Goal: Check status: Check status

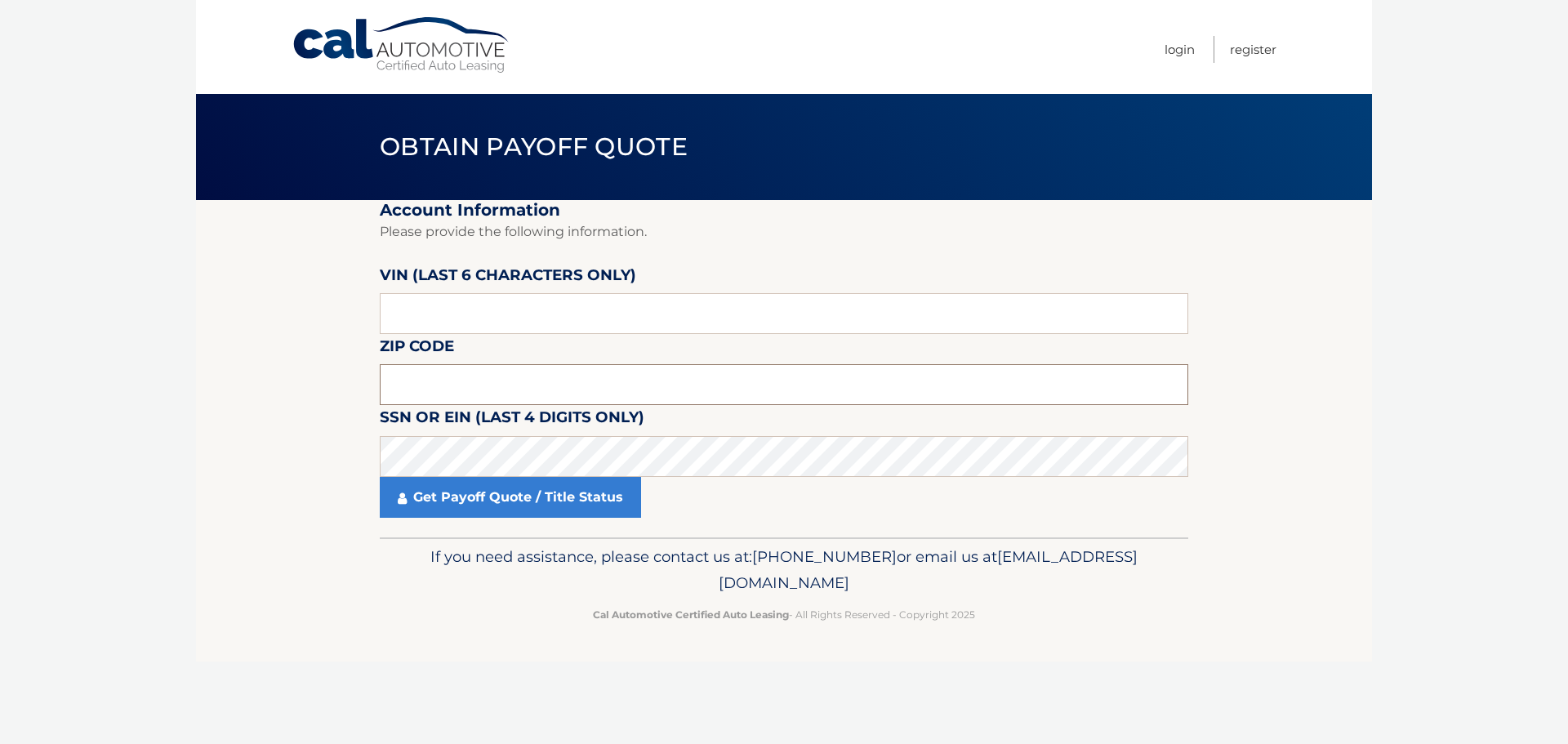
click at [558, 386] on input "text" at bounding box center [784, 385] width 808 height 41
type input "08731"
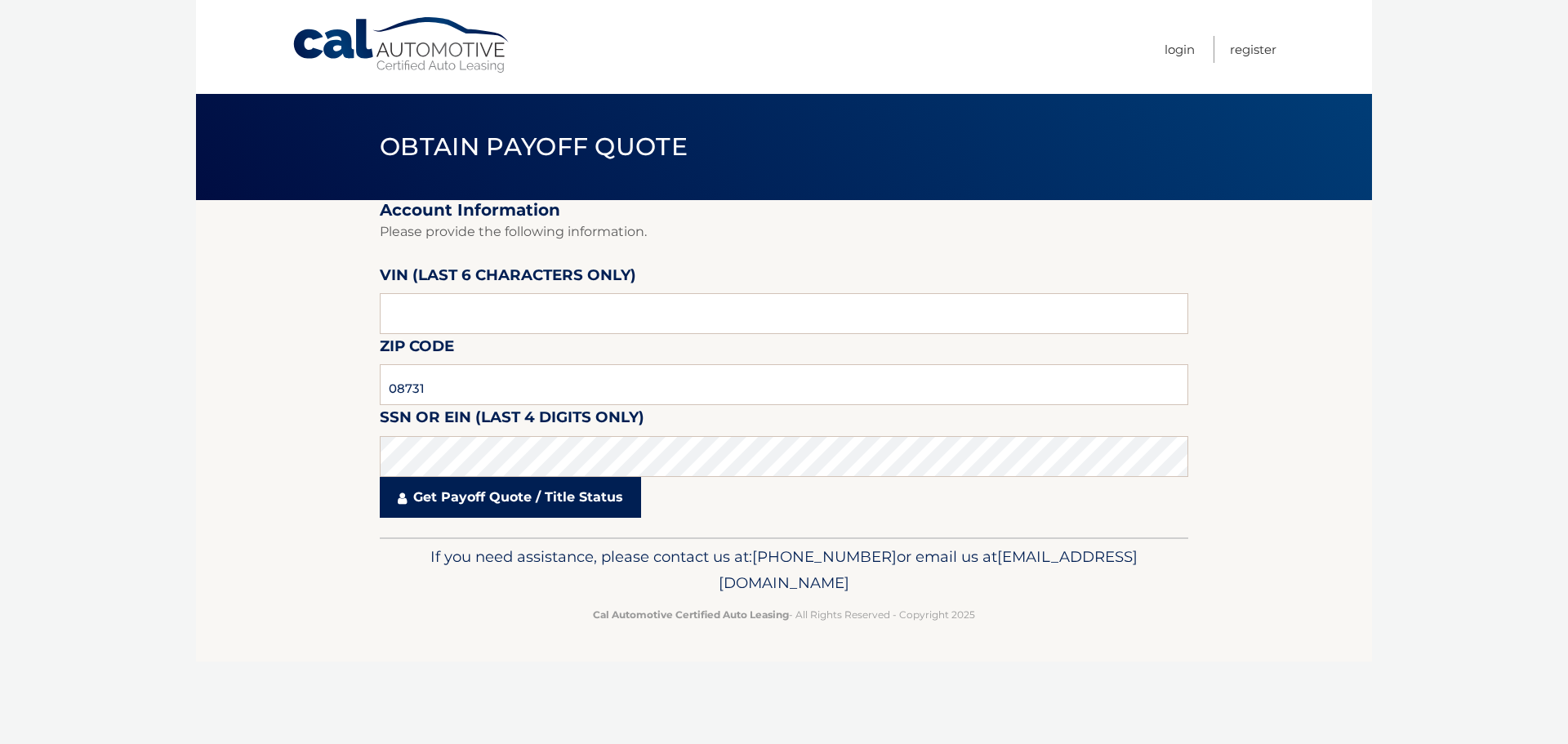
click at [503, 499] on link "Get Payoff Quote / Title Status" at bounding box center [510, 497] width 261 height 41
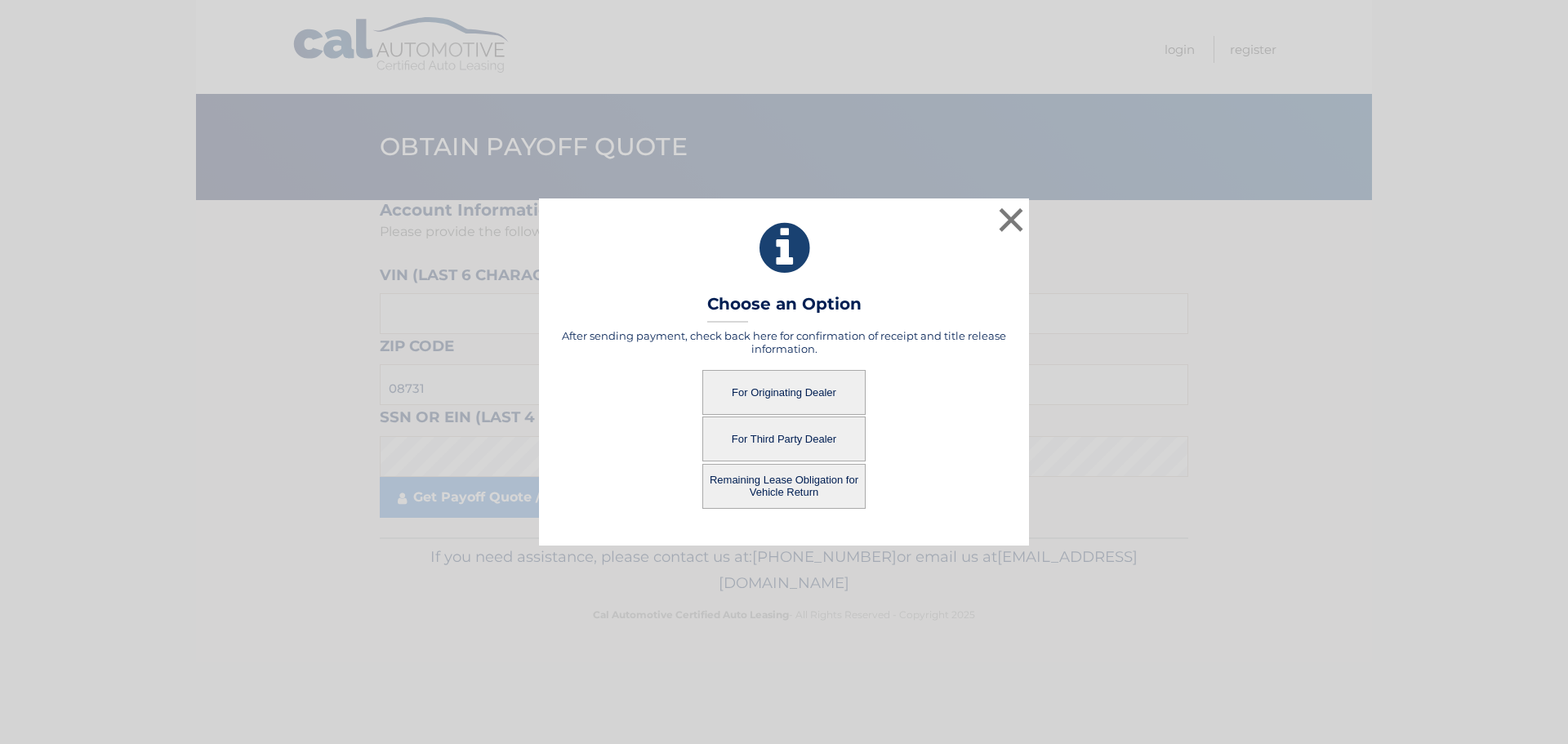
click at [813, 389] on button "For Originating Dealer" at bounding box center [784, 392] width 164 height 45
click at [771, 396] on button "For Originating Dealer" at bounding box center [784, 392] width 164 height 45
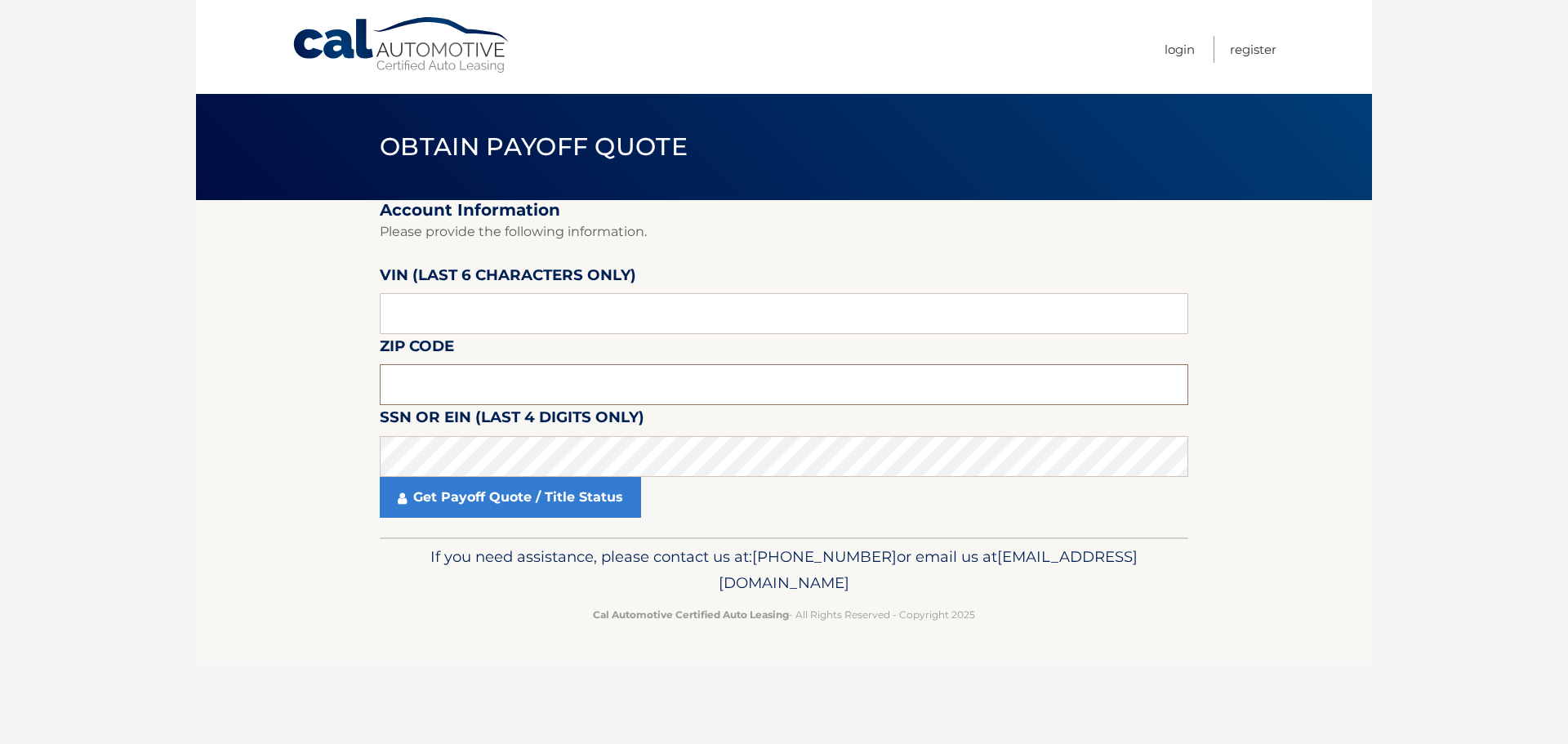
click at [449, 380] on input "text" at bounding box center [784, 385] width 808 height 41
drag, startPoint x: 501, startPoint y: 385, endPoint x: 501, endPoint y: 371, distance: 14.0
click at [501, 378] on input "text" at bounding box center [784, 385] width 808 height 41
type input "08731"
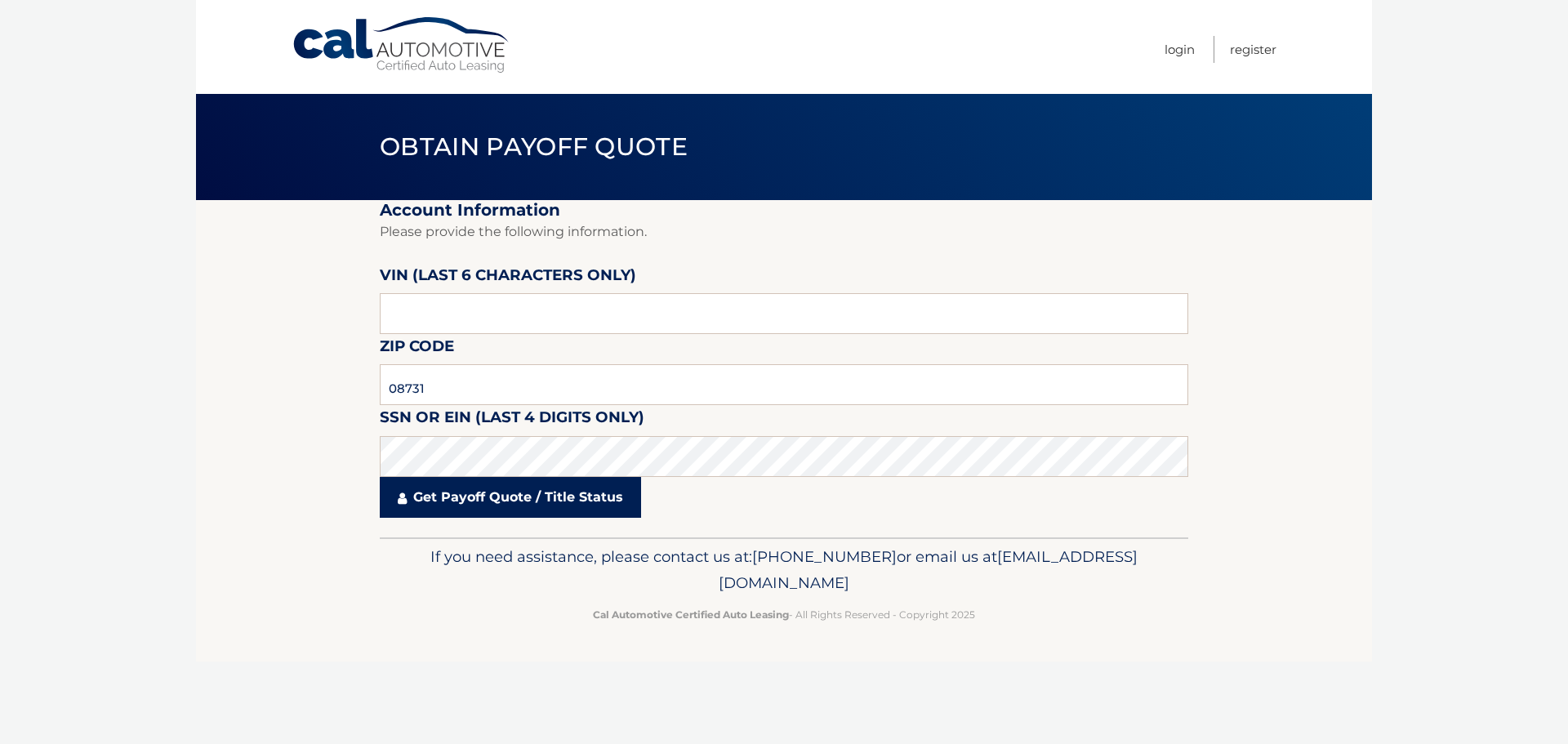
click at [454, 503] on link "Get Payoff Quote / Title Status" at bounding box center [510, 497] width 261 height 41
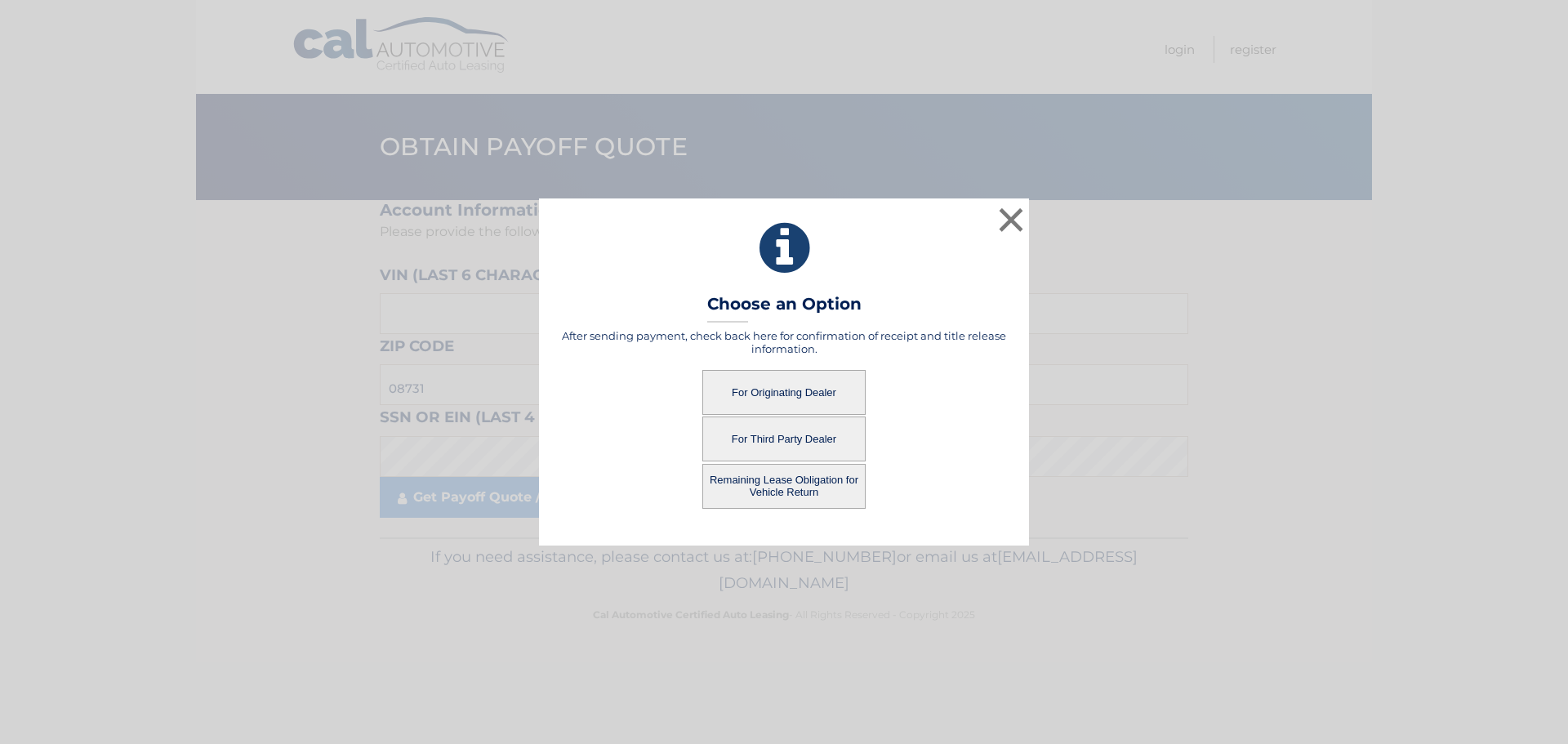
click at [780, 491] on button "Remaining Lease Obligation for Vehicle Return" at bounding box center [784, 486] width 164 height 45
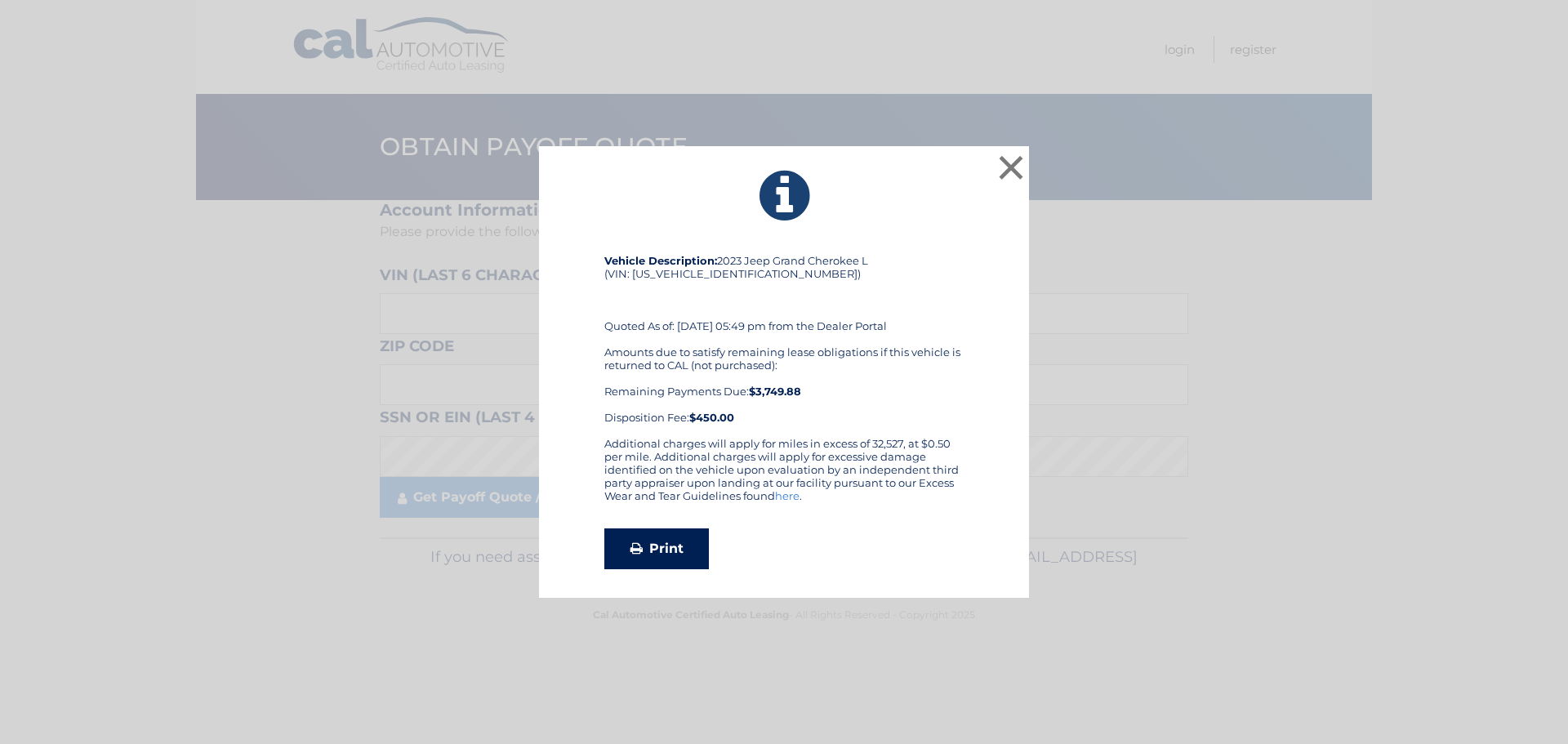
click at [685, 548] on link "Print" at bounding box center [656, 548] width 104 height 41
click at [1011, 168] on button "×" at bounding box center [1011, 167] width 33 height 33
